Goal: Task Accomplishment & Management: Use online tool/utility

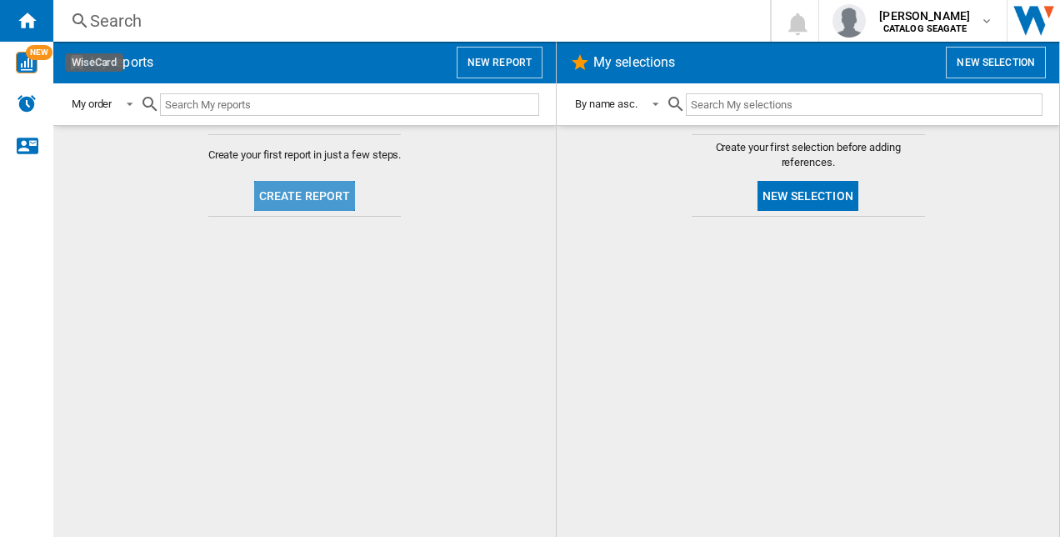
click at [320, 204] on button "Create report" at bounding box center [305, 196] width 102 height 30
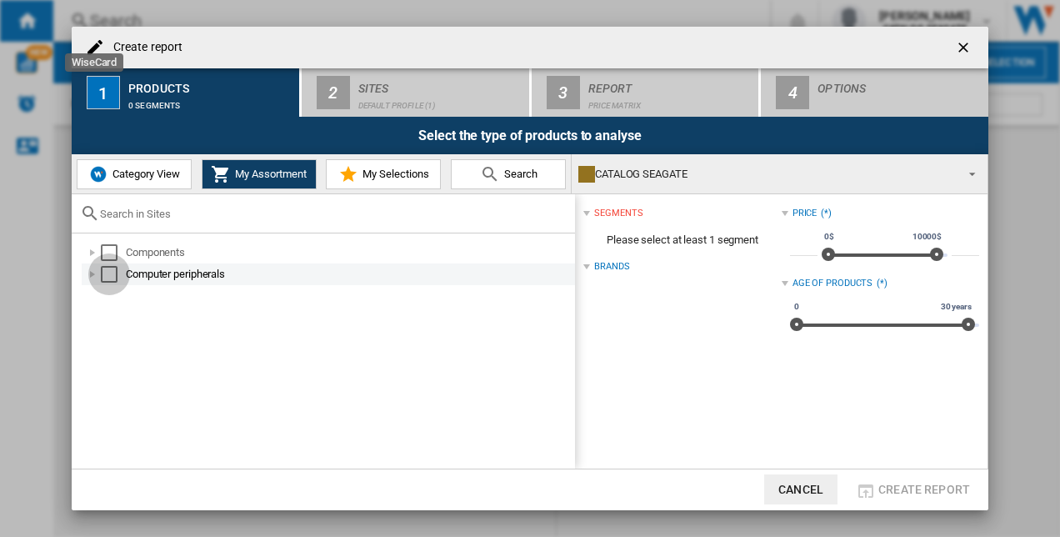
click at [117, 277] on div "Select" at bounding box center [109, 274] width 17 height 17
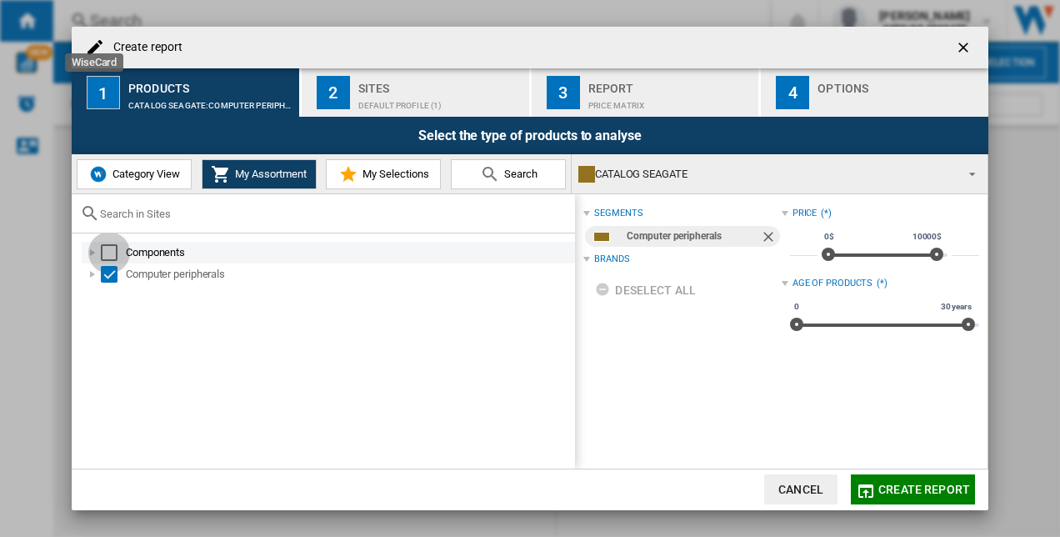
click at [110, 252] on div "Select" at bounding box center [109, 252] width 17 height 17
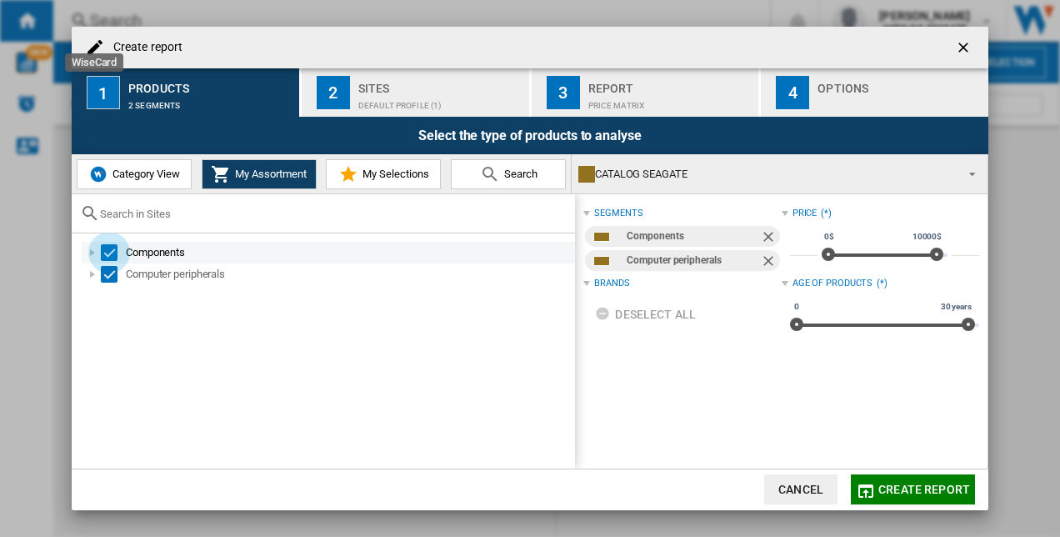
click at [110, 252] on div "Select" at bounding box center [109, 252] width 17 height 17
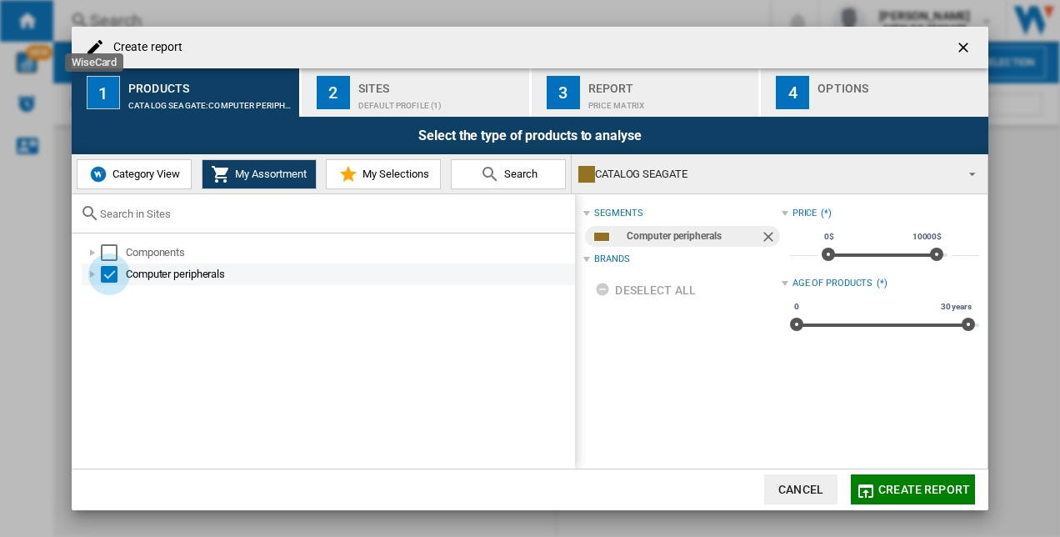
click at [112, 270] on div "Select" at bounding box center [109, 274] width 17 height 17
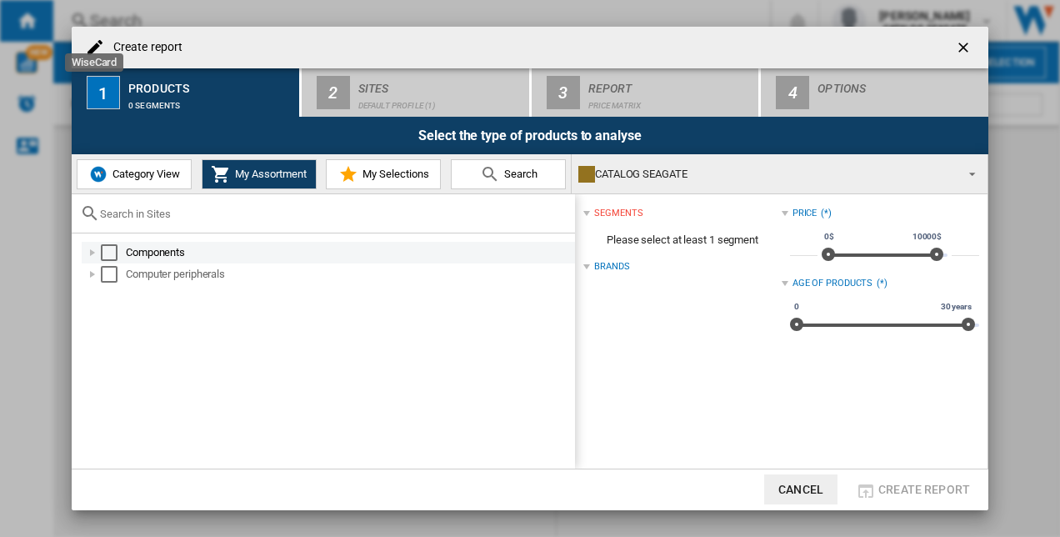
click at [95, 253] on div at bounding box center [92, 252] width 17 height 17
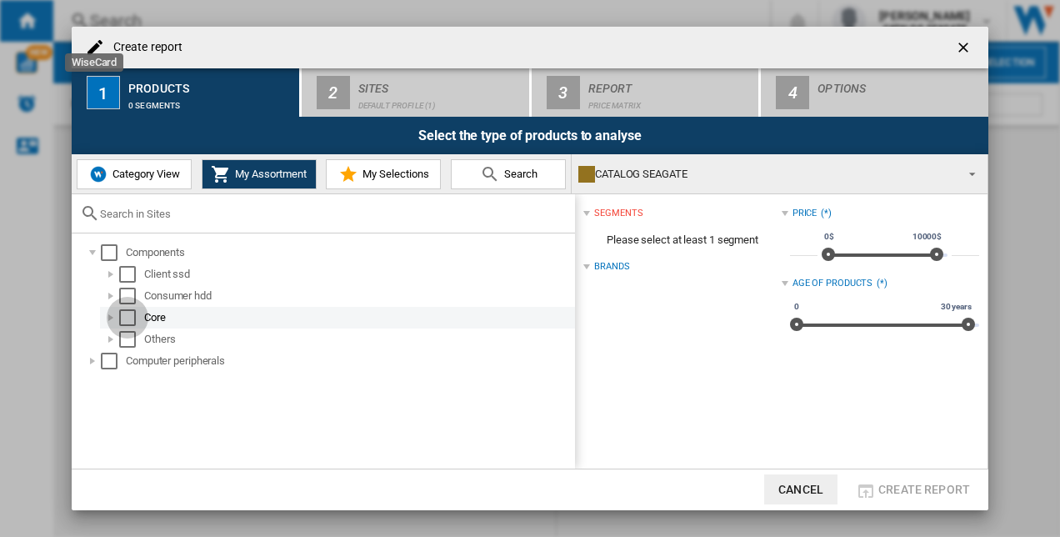
click at [128, 313] on div "Select" at bounding box center [127, 317] width 17 height 17
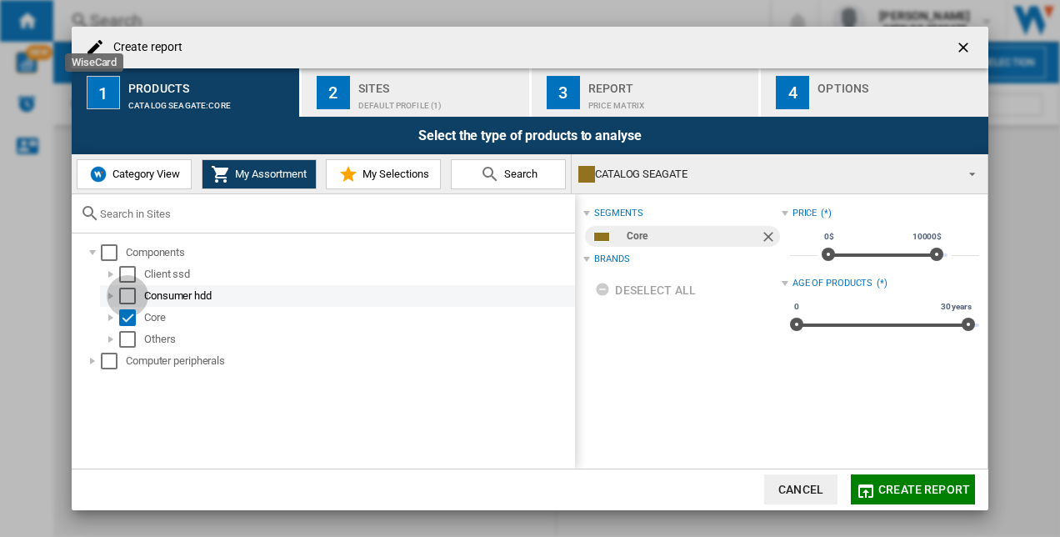
click at [129, 293] on div "Select" at bounding box center [127, 296] width 17 height 17
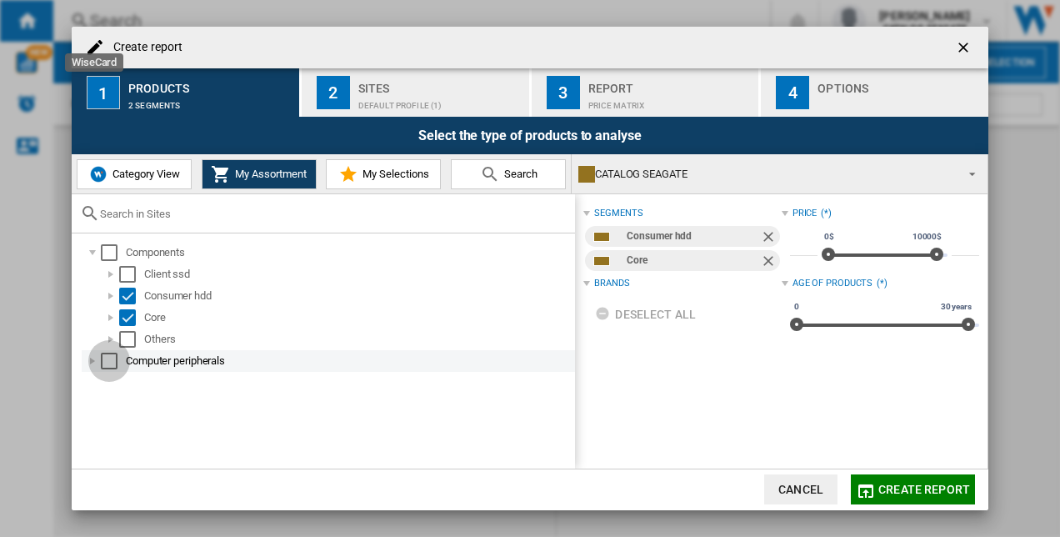
click at [108, 359] on div "Select" at bounding box center [109, 361] width 17 height 17
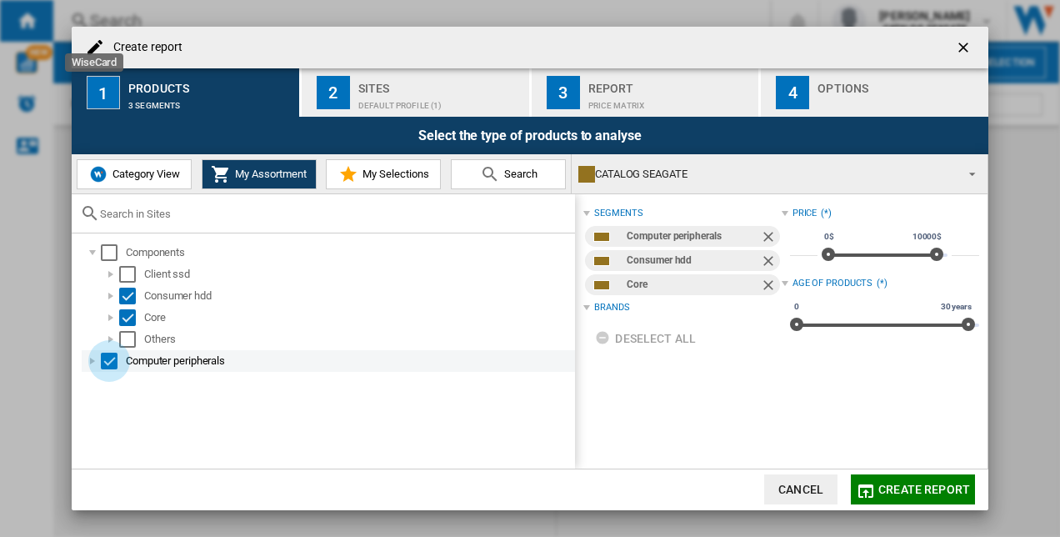
click at [114, 362] on div "Select" at bounding box center [109, 361] width 17 height 17
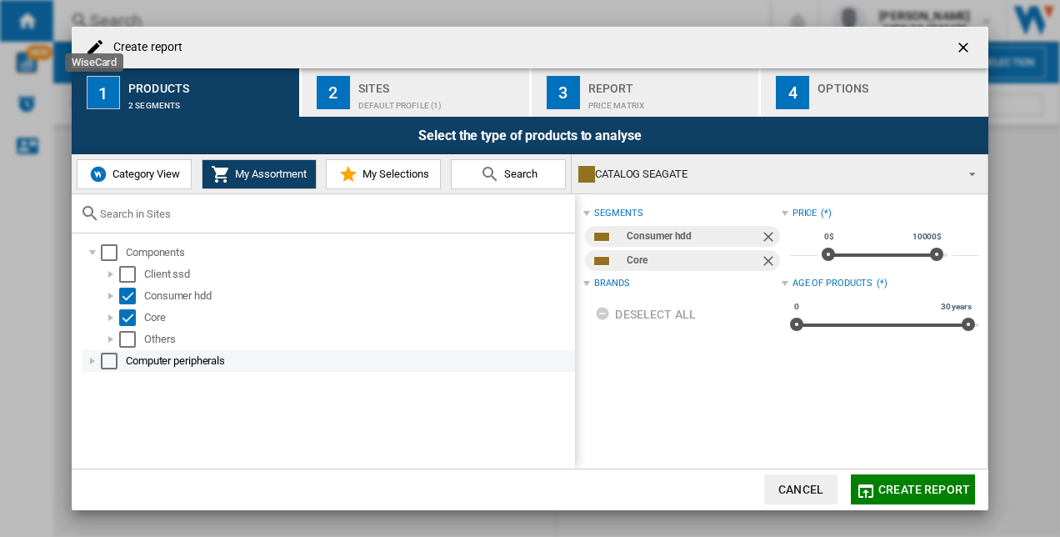
click at [98, 360] on div at bounding box center [92, 361] width 17 height 17
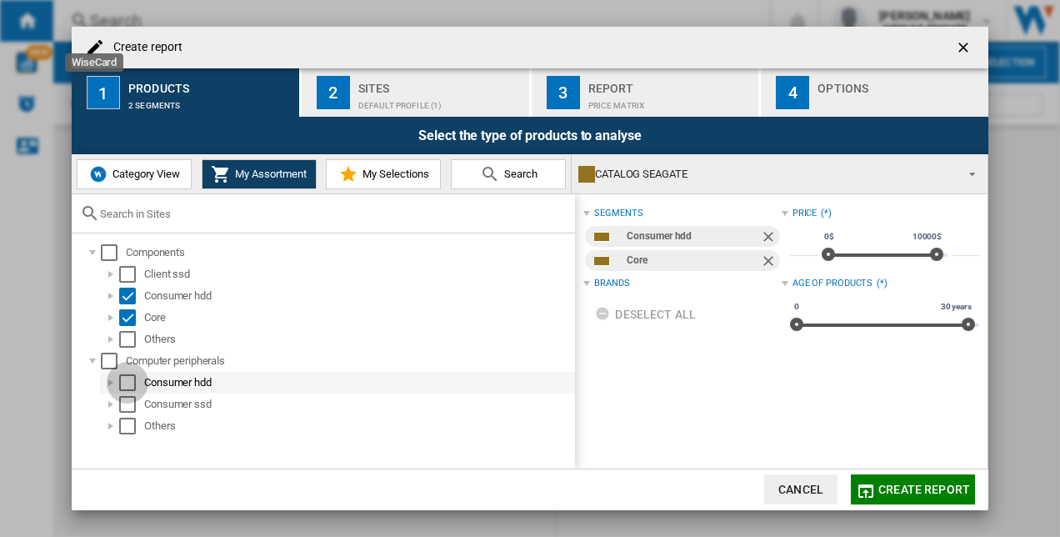
click at [130, 381] on div "Select" at bounding box center [127, 382] width 17 height 17
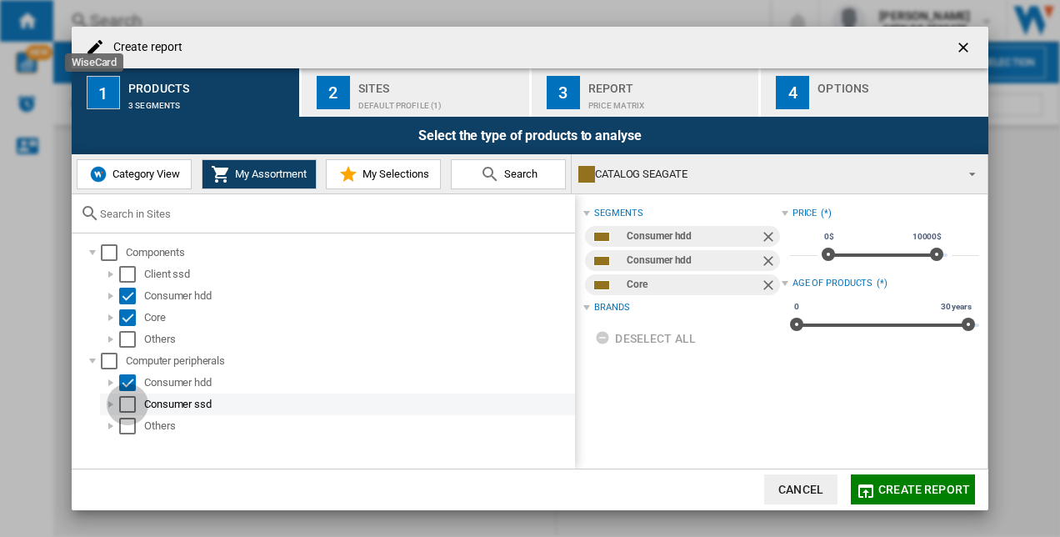
click at [133, 403] on div "Select" at bounding box center [127, 404] width 17 height 17
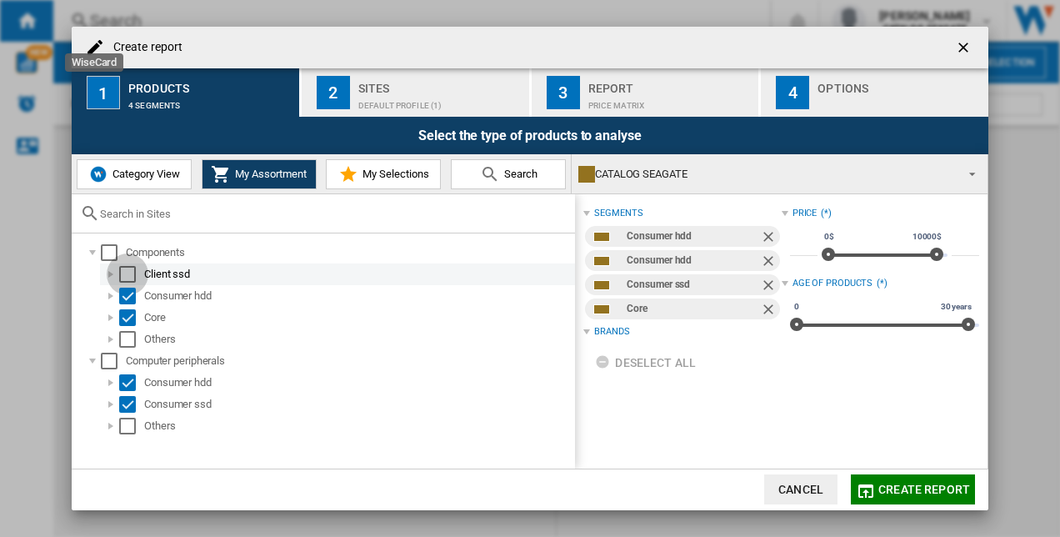
click at [126, 269] on div "Select" at bounding box center [127, 274] width 17 height 17
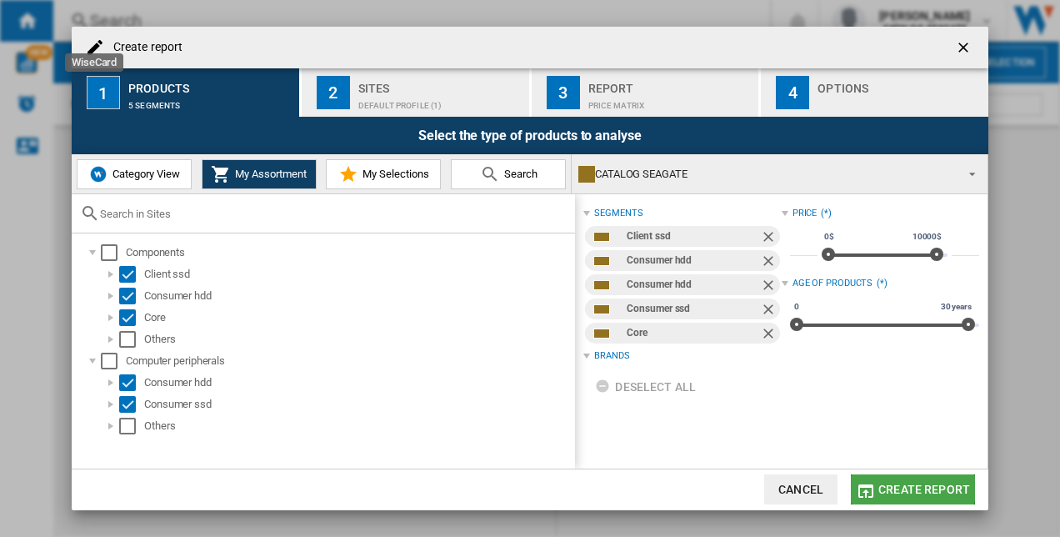
click at [899, 487] on span "Create report" at bounding box center [925, 489] width 92 height 13
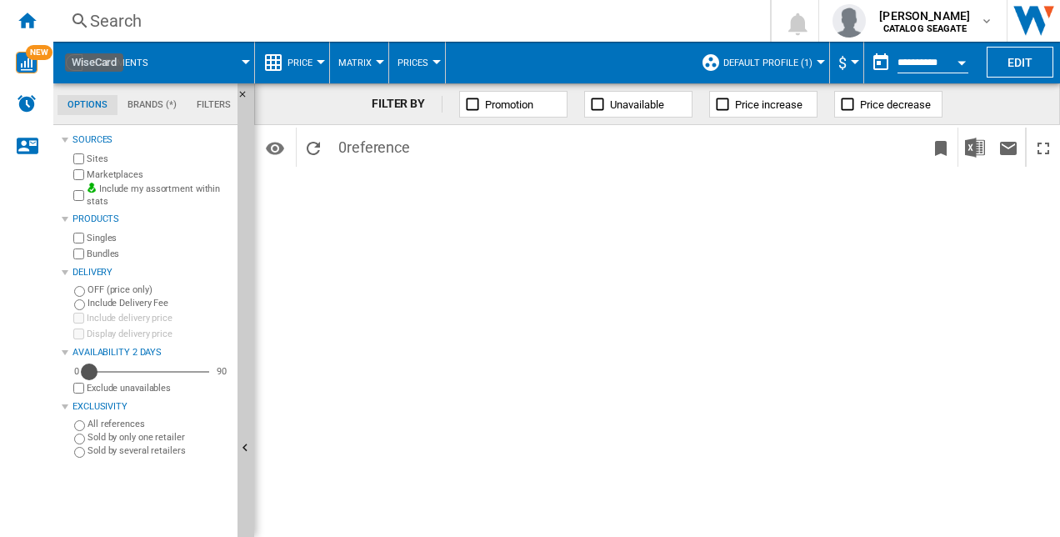
click at [89, 372] on div "Availability" at bounding box center [89, 371] width 17 height 17
click at [148, 102] on md-tab-item "Brands (*)" at bounding box center [152, 105] width 69 height 20
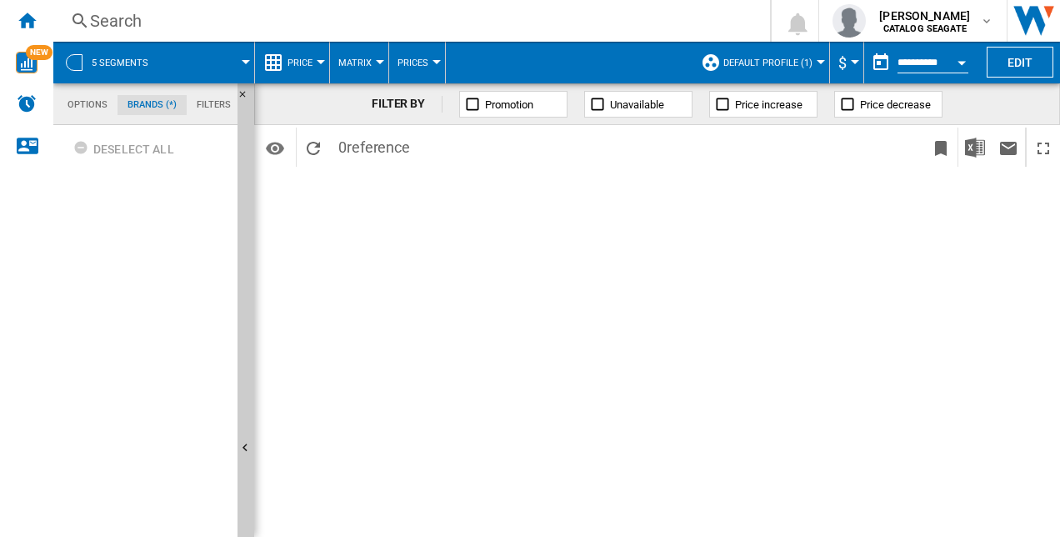
scroll to position [63, 0]
click at [200, 104] on md-tab-item "Filters" at bounding box center [214, 105] width 54 height 20
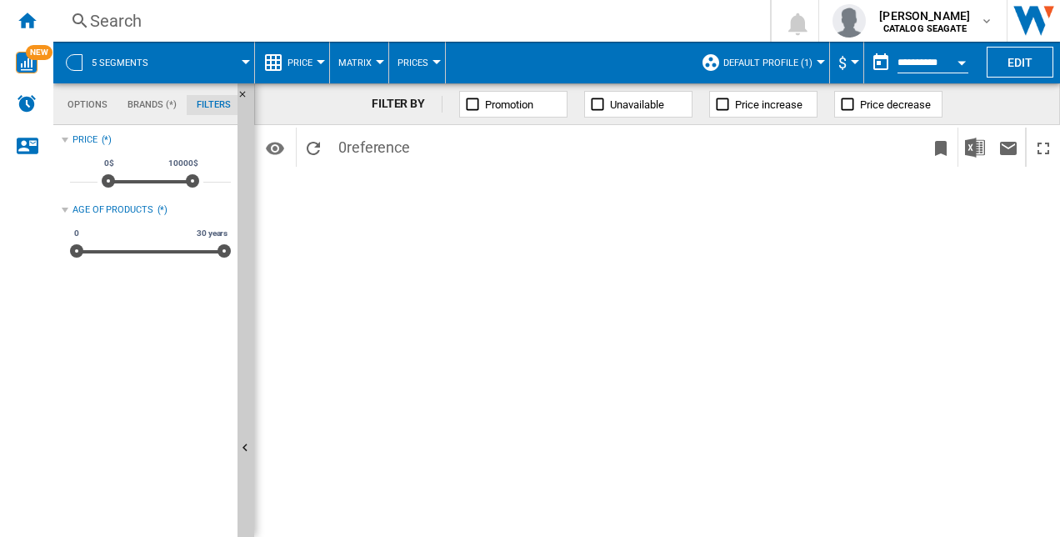
click at [158, 96] on md-tab-item "Brands (*)" at bounding box center [152, 105] width 69 height 20
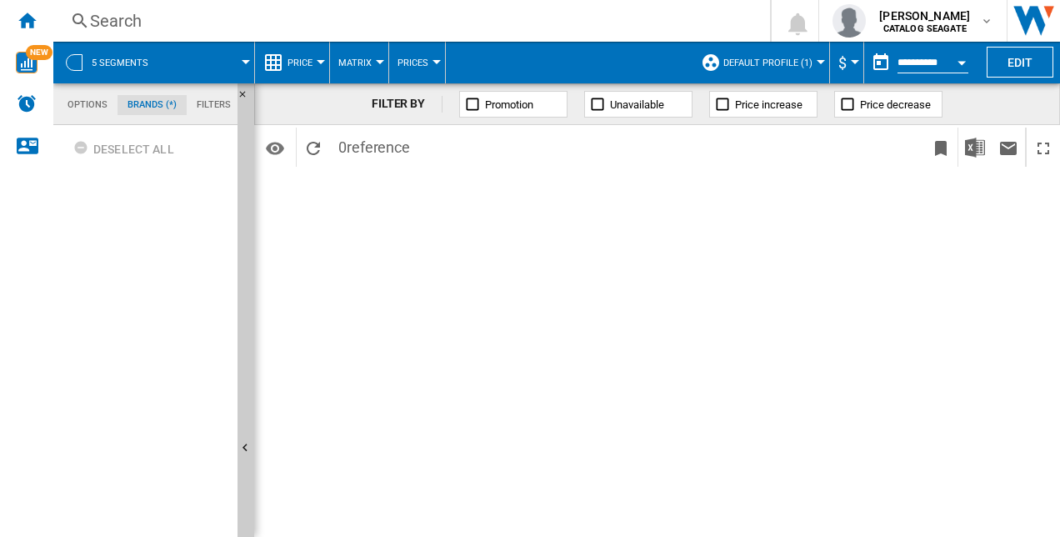
scroll to position [63, 0]
click at [105, 108] on md-tab-item "Options" at bounding box center [88, 105] width 60 height 20
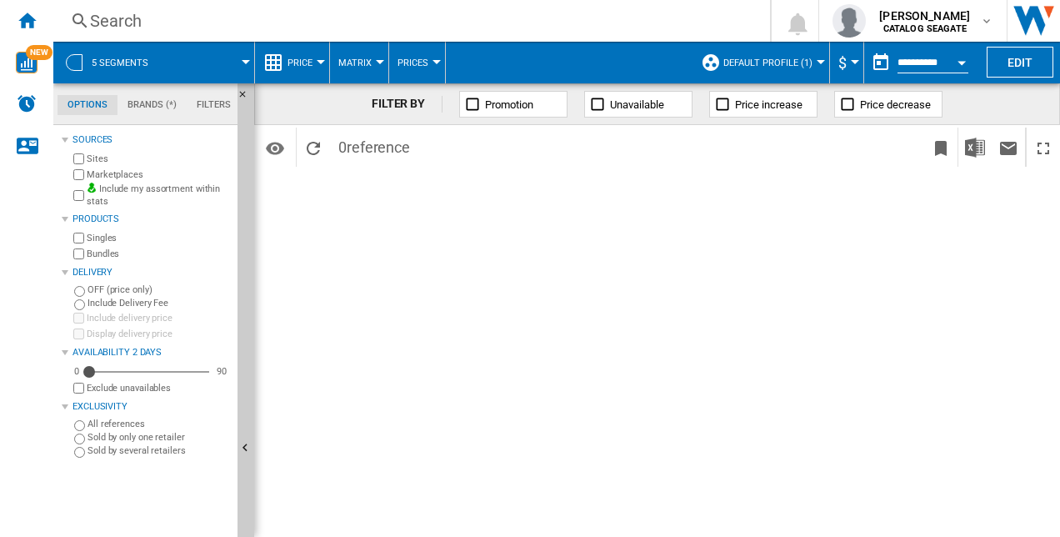
scroll to position [19, 0]
click at [323, 59] on md-menu "Price Price Price Matrix Price Ranking Analytics Base 100 Shared references Cov…" at bounding box center [292, 63] width 75 height 42
click at [617, 219] on div "FILTER BY Promotion Unavailable Price increase Price decrease Identifiers SKU -…" at bounding box center [657, 309] width 806 height 453
